Goal: Task Accomplishment & Management: Manage account settings

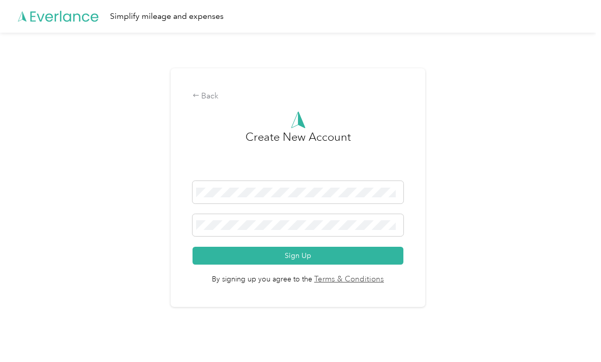
click at [38, 21] on icon at bounding box center [58, 16] width 81 height 59
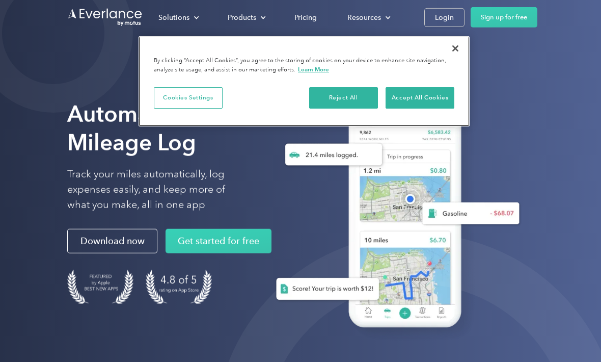
click at [455, 49] on button "Close" at bounding box center [455, 48] width 22 height 22
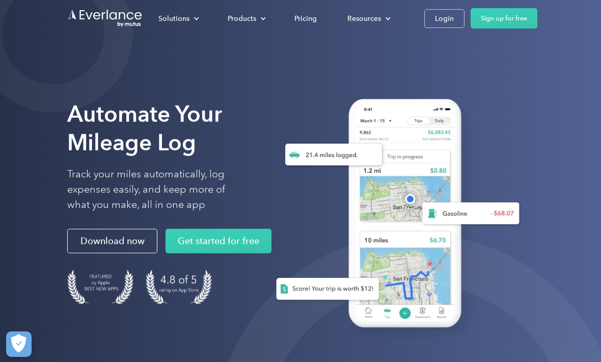
click at [435, 22] on div "Login" at bounding box center [444, 18] width 19 height 13
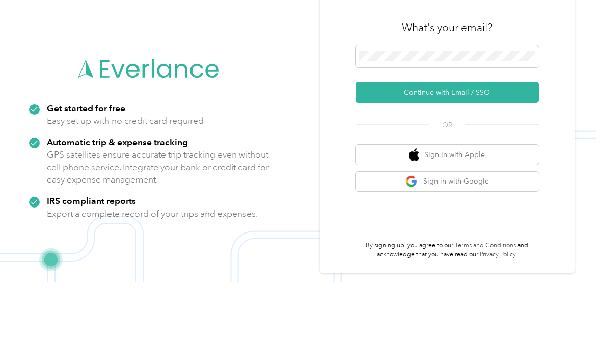
scroll to position [66, 0]
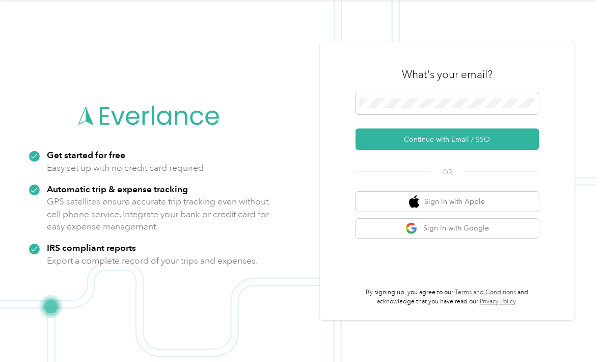
click at [466, 128] on button "Continue with Email / SSO" at bounding box center [447, 138] width 183 height 21
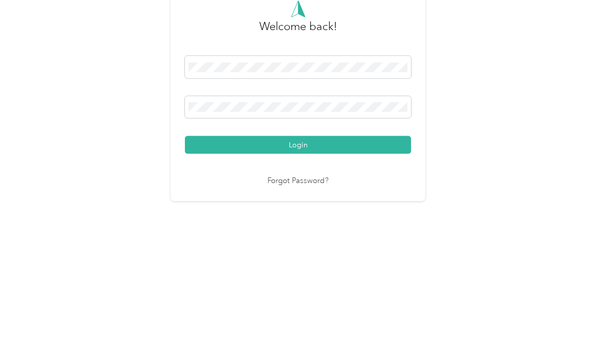
click at [301, 236] on button "Login" at bounding box center [298, 245] width 226 height 18
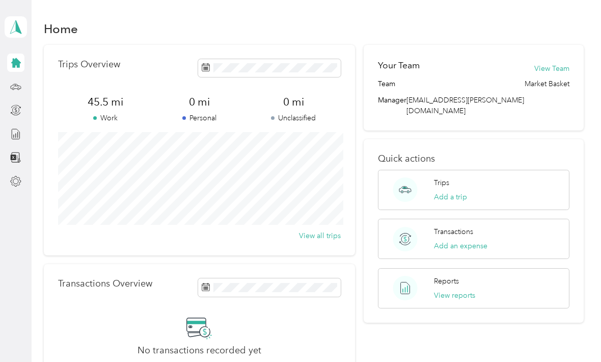
scroll to position [34, 0]
click at [17, 81] on icon at bounding box center [15, 86] width 11 height 11
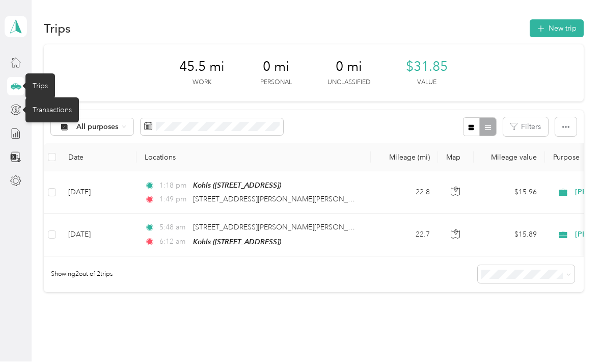
click at [14, 104] on icon at bounding box center [15, 109] width 11 height 11
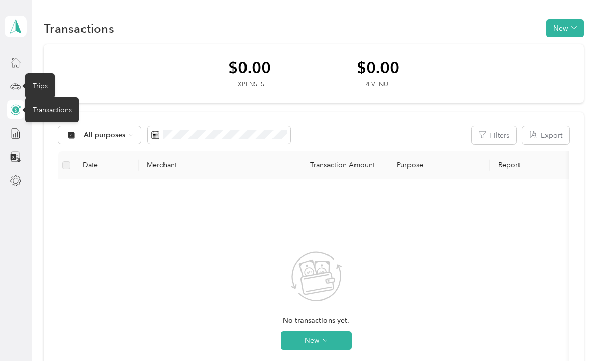
scroll to position [19, 0]
click at [14, 134] on line at bounding box center [14, 135] width 0 height 3
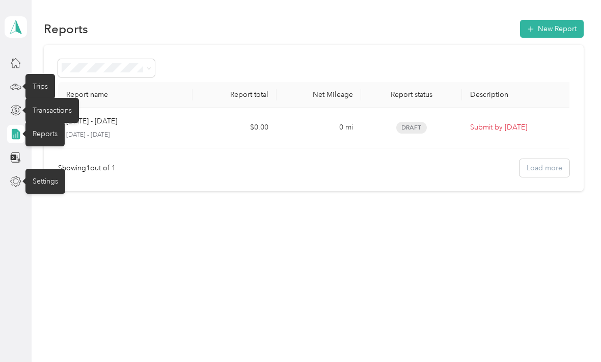
click at [11, 176] on icon at bounding box center [15, 181] width 11 height 11
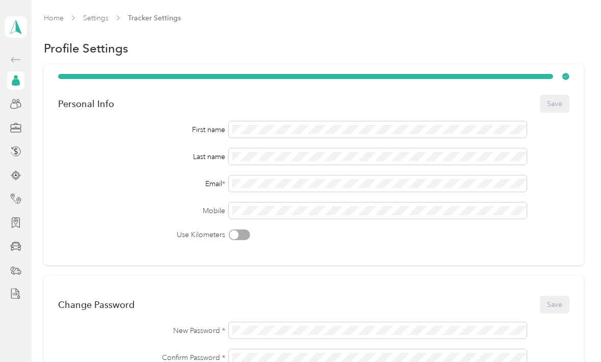
click at [97, 18] on link "Settings" at bounding box center [95, 18] width 25 height 9
click at [95, 17] on link "Settings" at bounding box center [95, 18] width 25 height 9
click at [94, 18] on link "Settings" at bounding box center [95, 18] width 25 height 9
click at [18, 154] on icon at bounding box center [15, 151] width 11 height 11
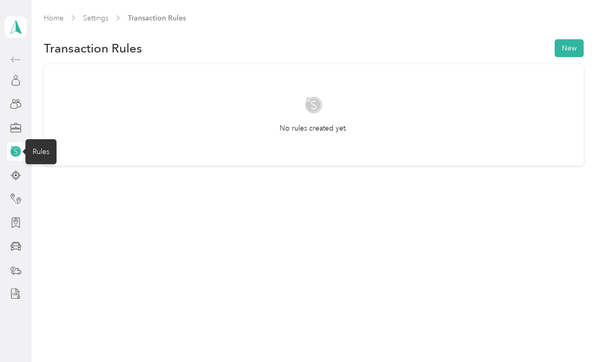
click at [7, 79] on div at bounding box center [15, 80] width 17 height 18
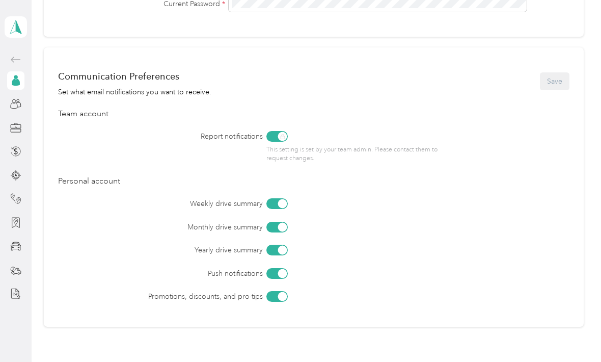
scroll to position [384, 0]
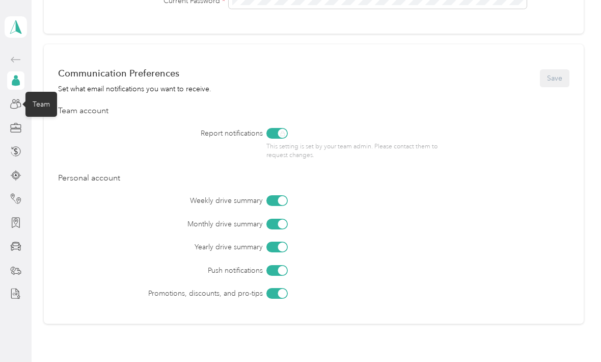
click at [14, 107] on icon at bounding box center [15, 103] width 11 height 11
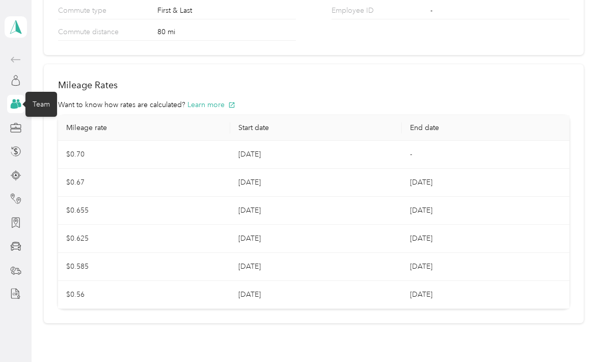
scroll to position [176, 0]
click at [16, 129] on icon at bounding box center [15, 127] width 11 height 11
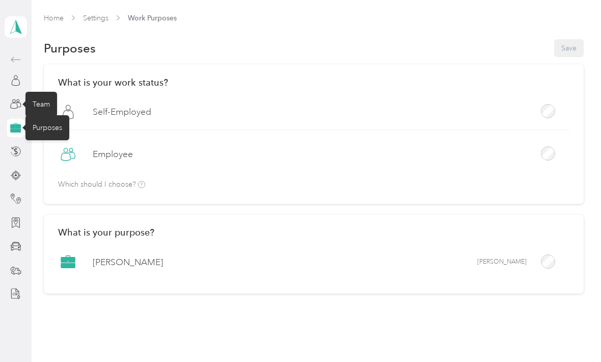
click at [16, 24] on polygon at bounding box center [19, 26] width 6 height 13
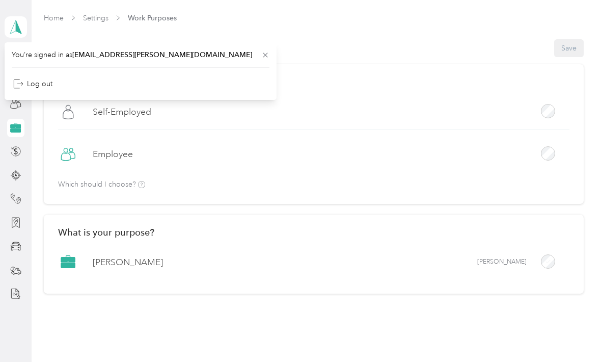
click at [89, 55] on span "[EMAIL_ADDRESS][PERSON_NAME][DOMAIN_NAME]" at bounding box center [162, 54] width 180 height 9
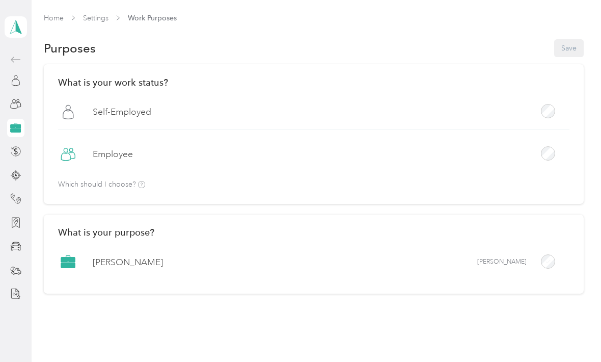
click at [74, 159] on icon at bounding box center [68, 154] width 15 height 15
click at [574, 47] on button "Save" at bounding box center [569, 48] width 30 height 18
click at [576, 21] on div "Home Settings Work Purposes" at bounding box center [313, 18] width 539 height 11
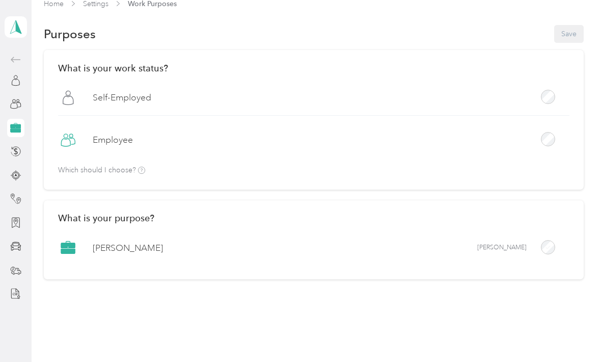
scroll to position [14, 0]
click at [15, 21] on icon at bounding box center [15, 26] width 11 height 13
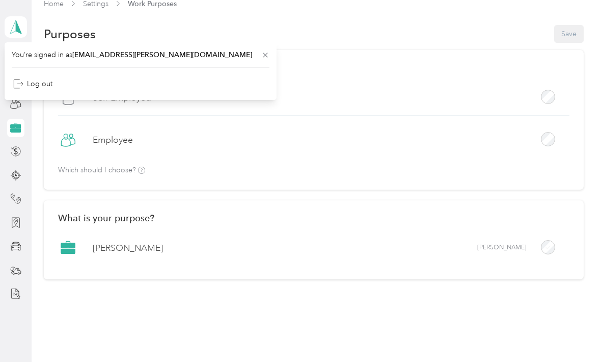
click at [10, 26] on icon at bounding box center [15, 27] width 15 height 14
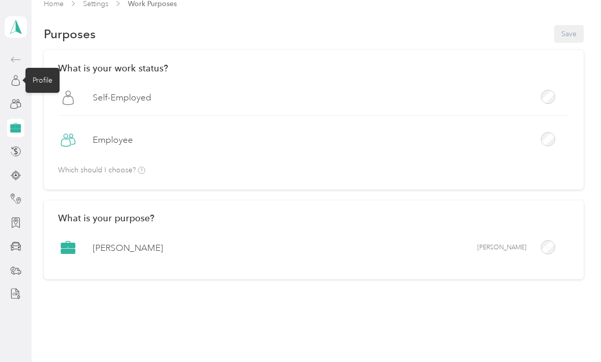
click at [16, 82] on icon at bounding box center [15, 80] width 11 height 11
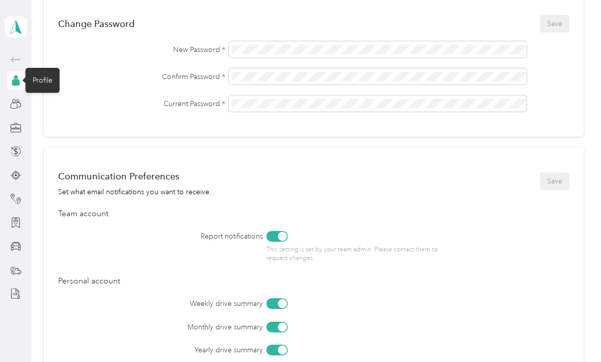
scroll to position [255, 0]
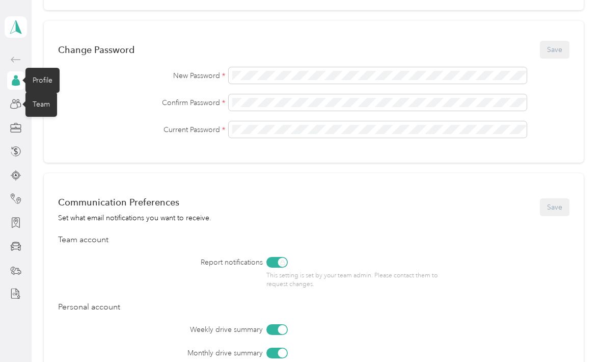
click at [13, 106] on icon at bounding box center [15, 103] width 11 height 11
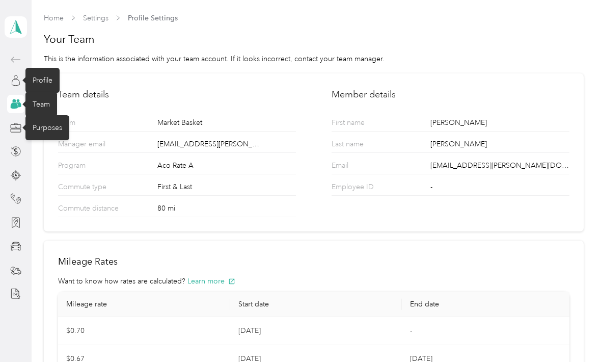
click at [14, 127] on icon at bounding box center [15, 127] width 11 height 11
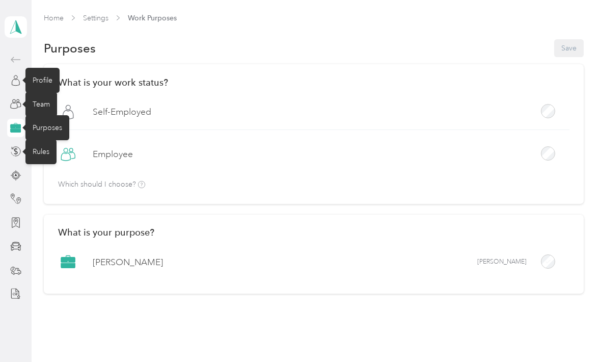
click at [13, 153] on icon at bounding box center [15, 151] width 11 height 11
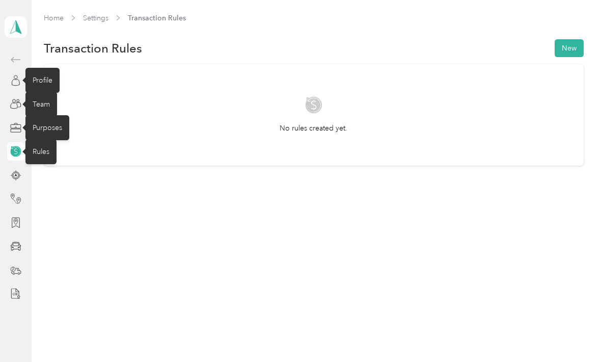
click at [570, 48] on button "New" at bounding box center [569, 48] width 29 height 18
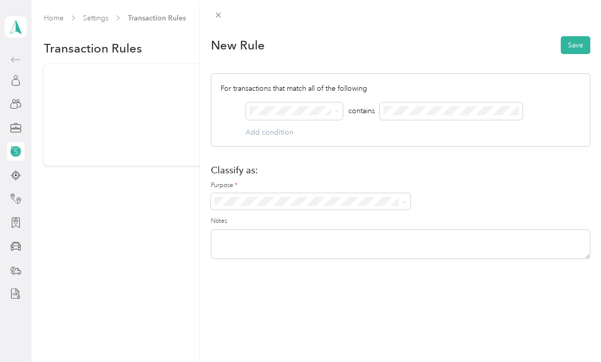
click at [340, 109] on span at bounding box center [294, 110] width 97 height 17
click at [355, 328] on div "New Rule Save For transactions that match all of the following AND contains Add…" at bounding box center [400, 208] width 401 height 362
click at [12, 175] on div "New Rule Save For transactions that match all of the following AND contains Add…" at bounding box center [300, 181] width 601 height 362
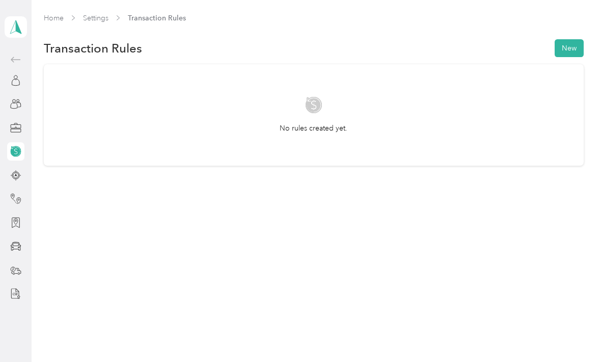
click at [14, 172] on circle at bounding box center [15, 174] width 7 height 7
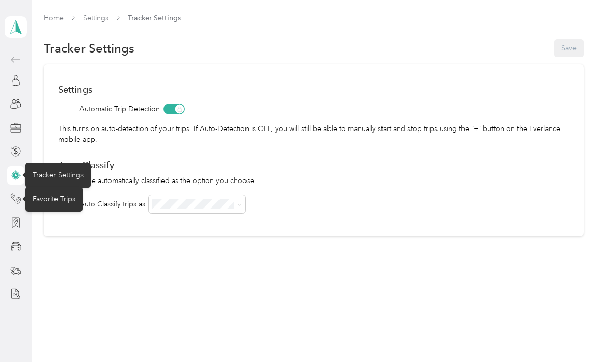
click at [13, 198] on icon at bounding box center [13, 196] width 4 height 5
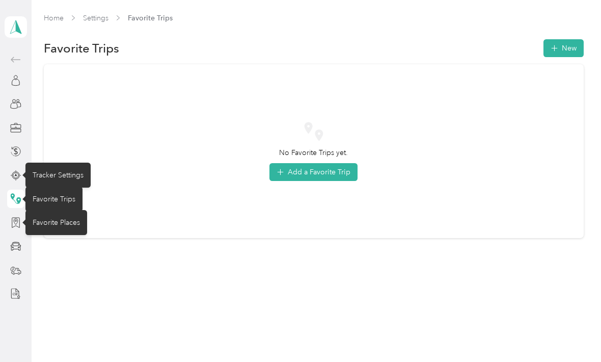
click at [12, 225] on icon at bounding box center [16, 223] width 8 height 10
